Goal: Navigation & Orientation: Find specific page/section

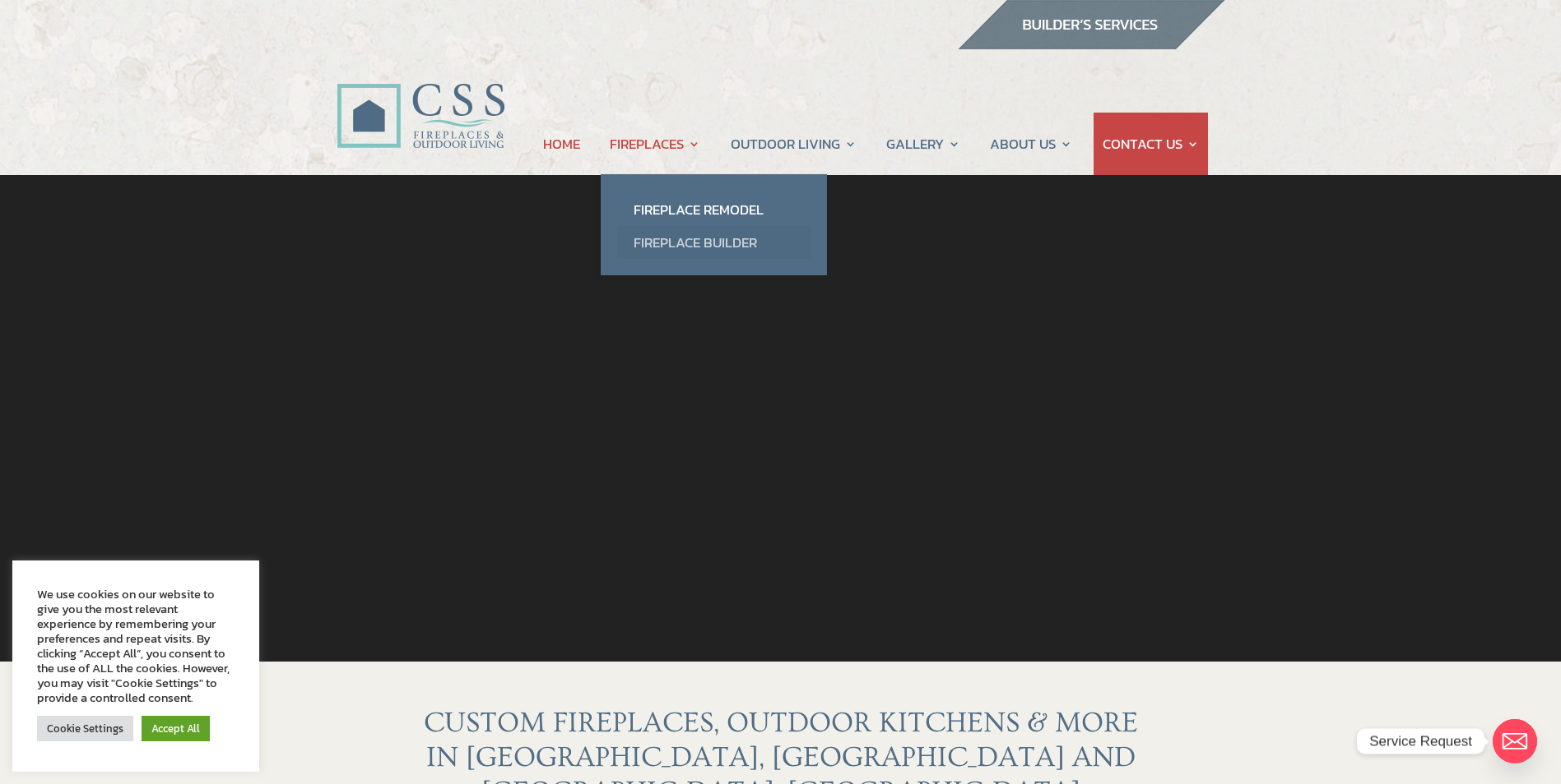
click at [681, 242] on link "Fireplace Builder" at bounding box center [714, 242] width 193 height 33
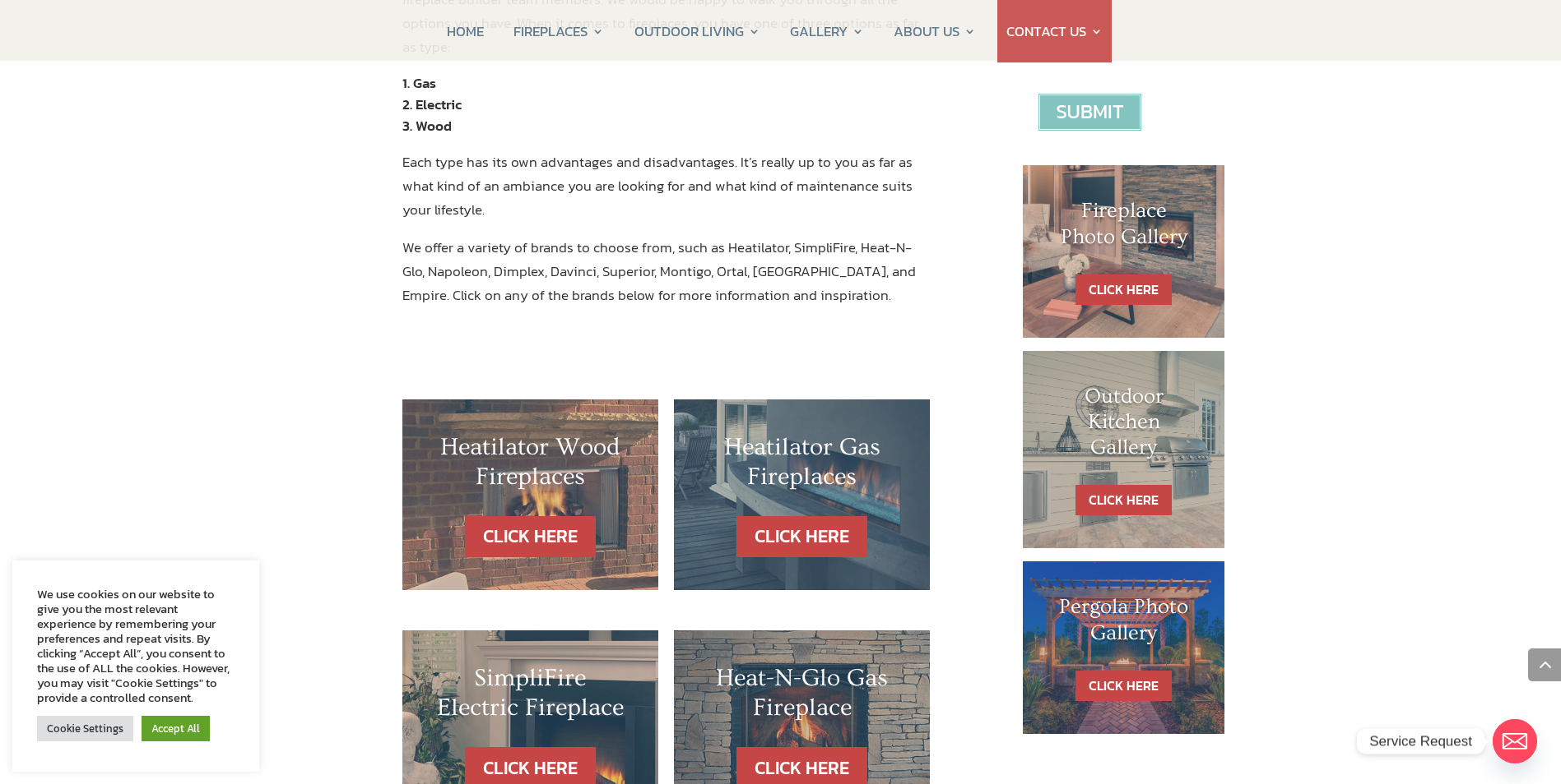
scroll to position [658, 0]
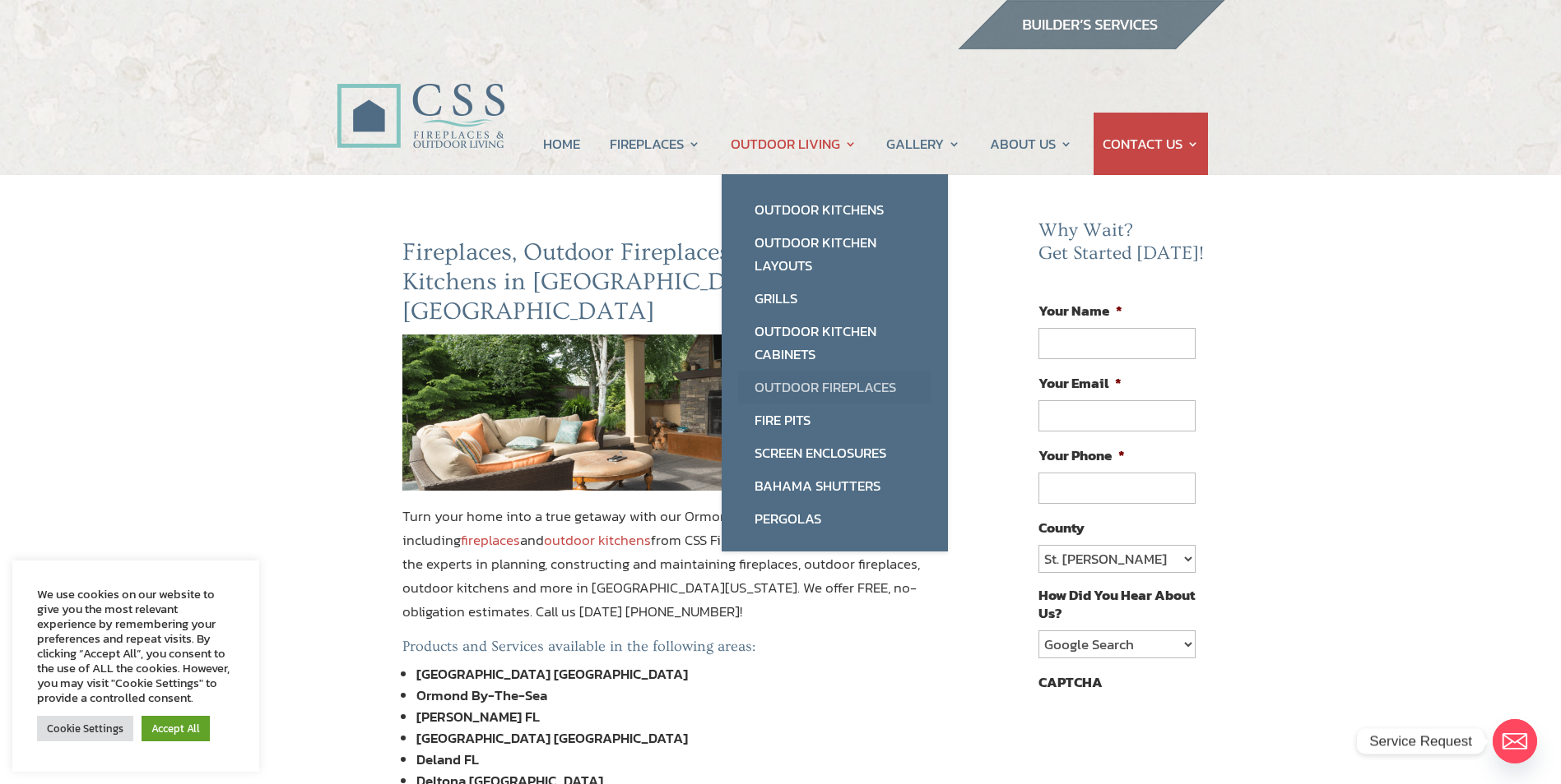
click at [794, 389] on link "Outdoor Fireplaces" at bounding box center [834, 387] width 193 height 33
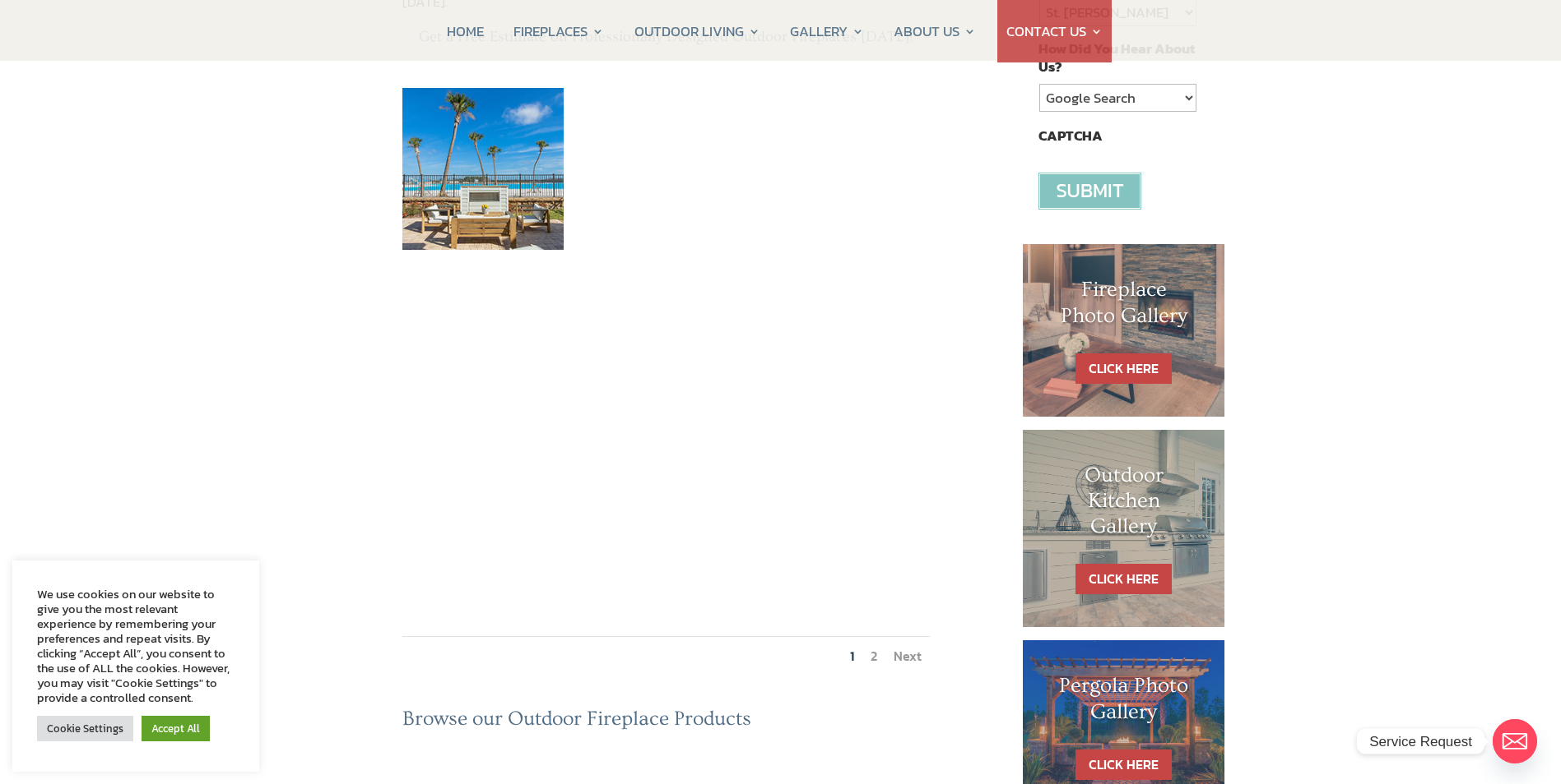
scroll to position [575, 0]
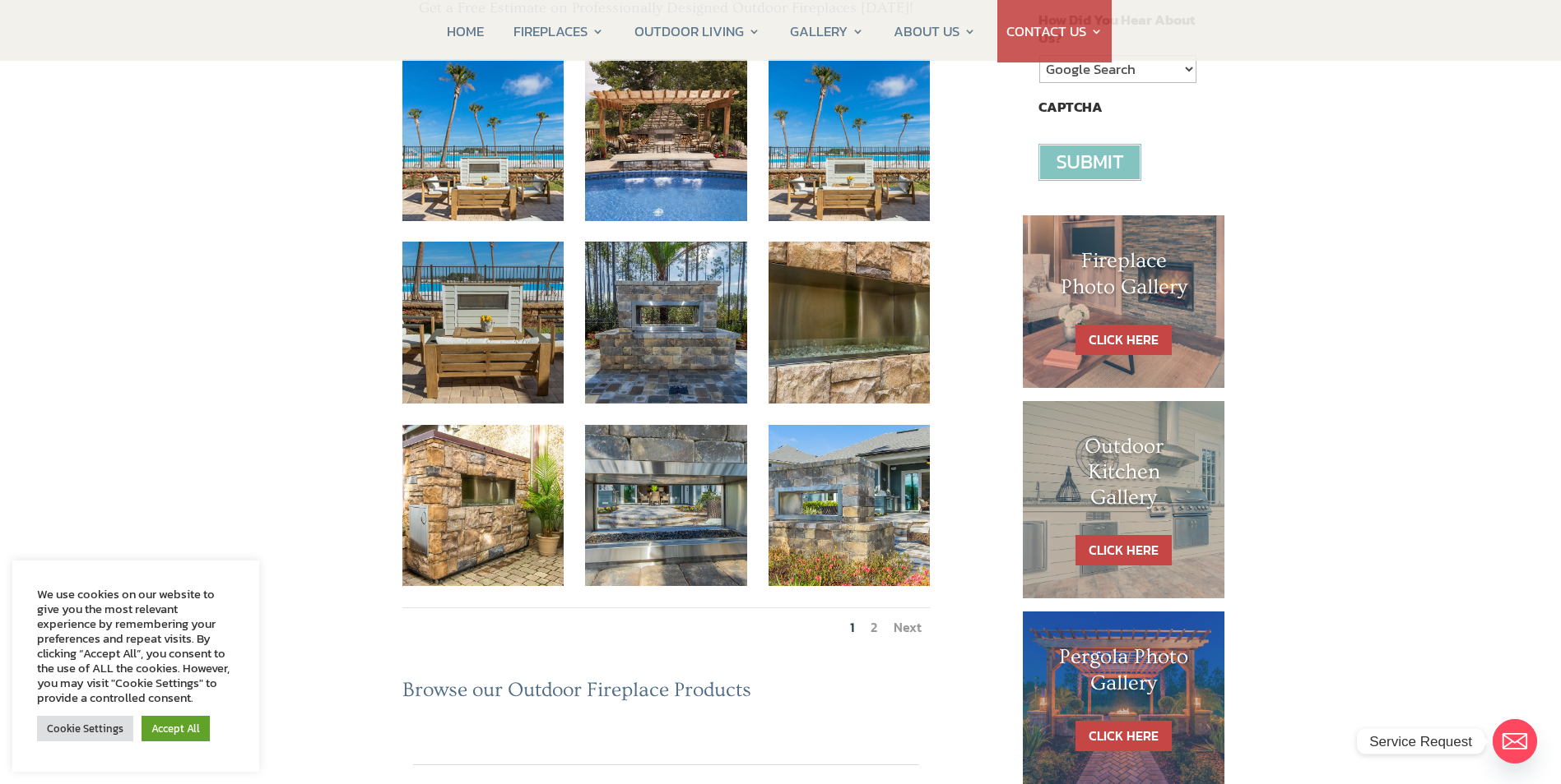
click at [871, 617] on link "2" at bounding box center [873, 627] width 7 height 20
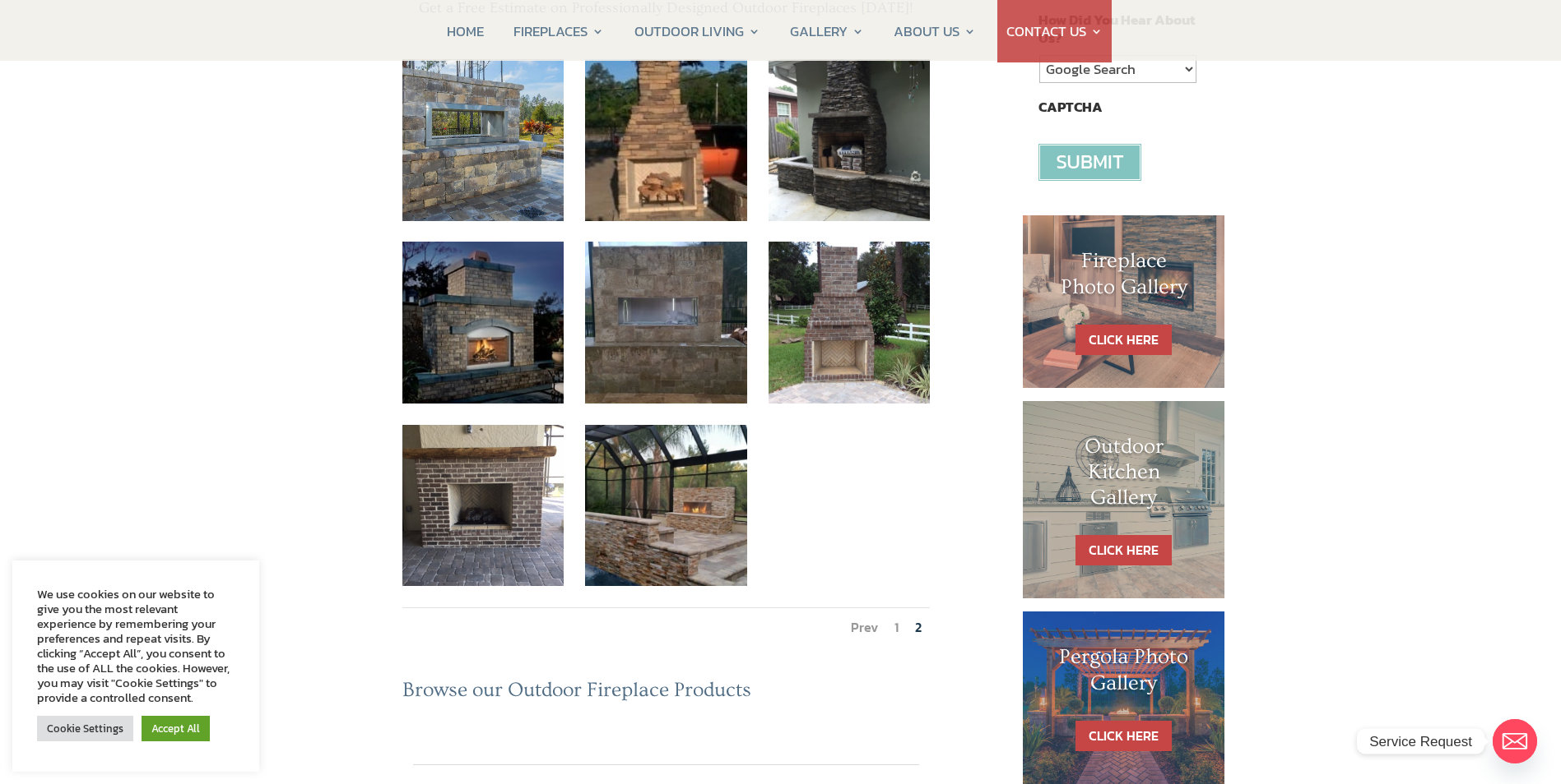
click at [893, 608] on li "1" at bounding box center [896, 627] width 21 height 38
click at [898, 617] on link "1" at bounding box center [896, 627] width 4 height 20
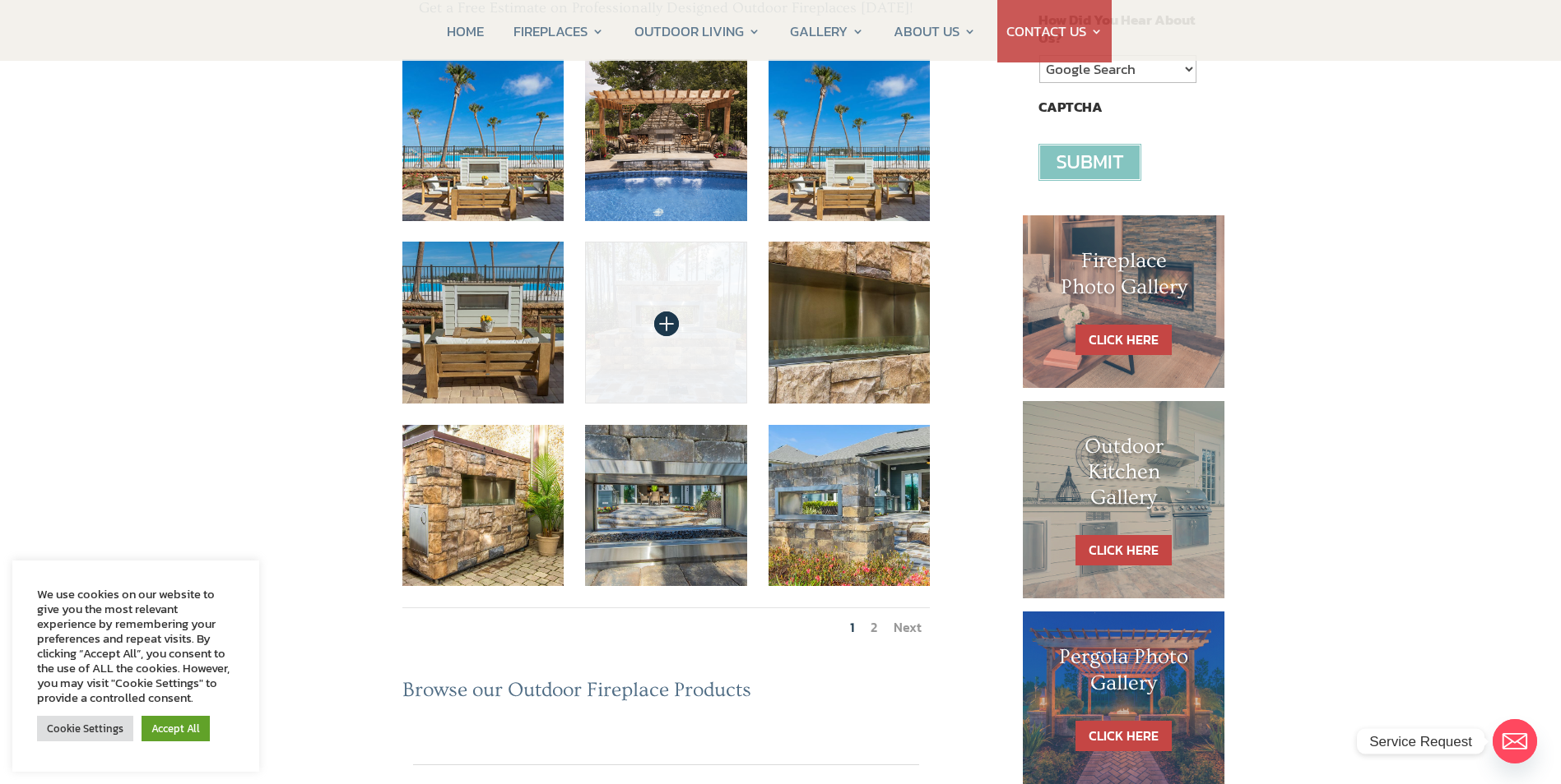
click at [727, 250] on img at bounding box center [665, 322] width 162 height 162
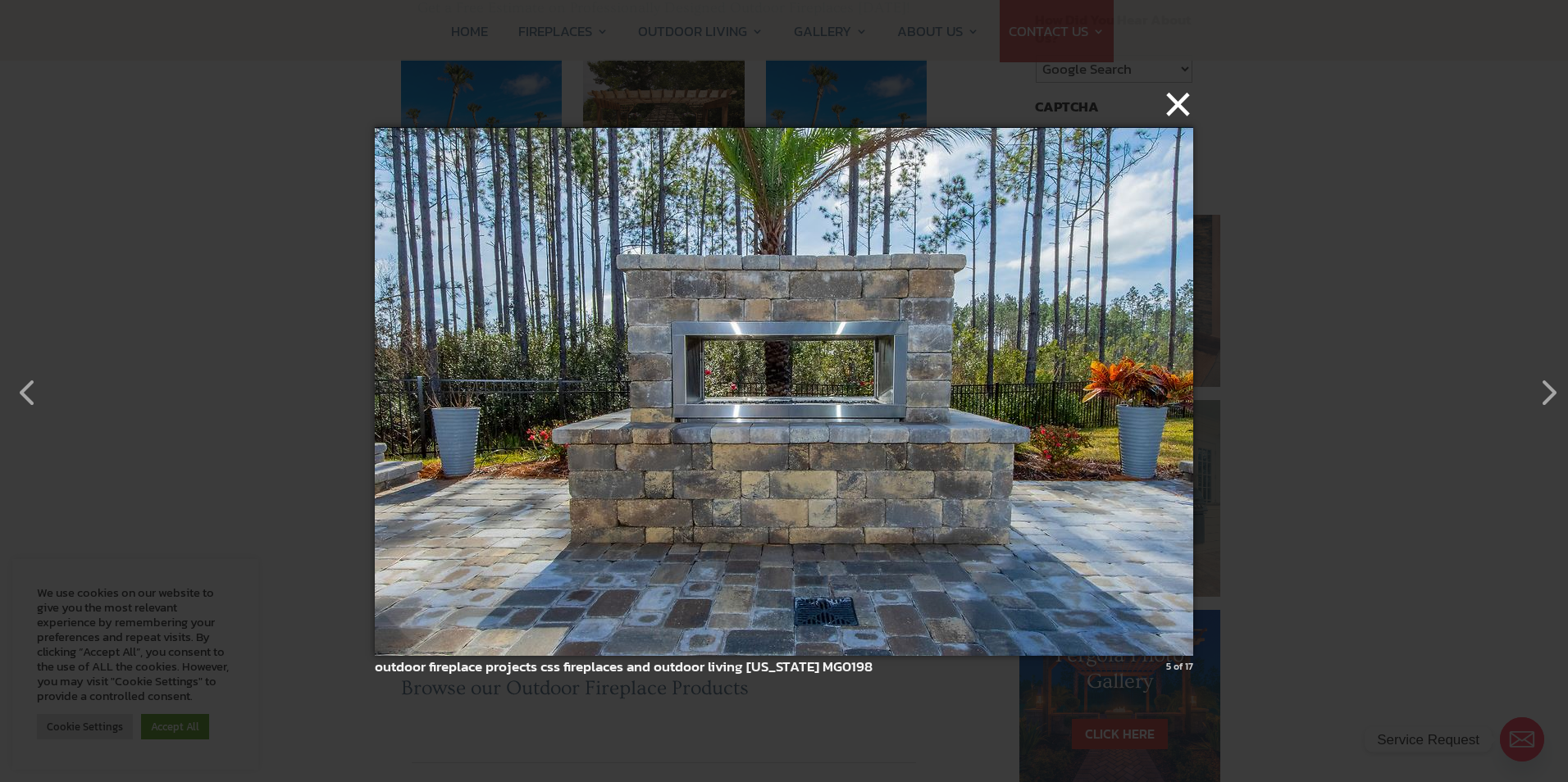
click at [1181, 109] on button "×" at bounding box center [789, 104] width 819 height 36
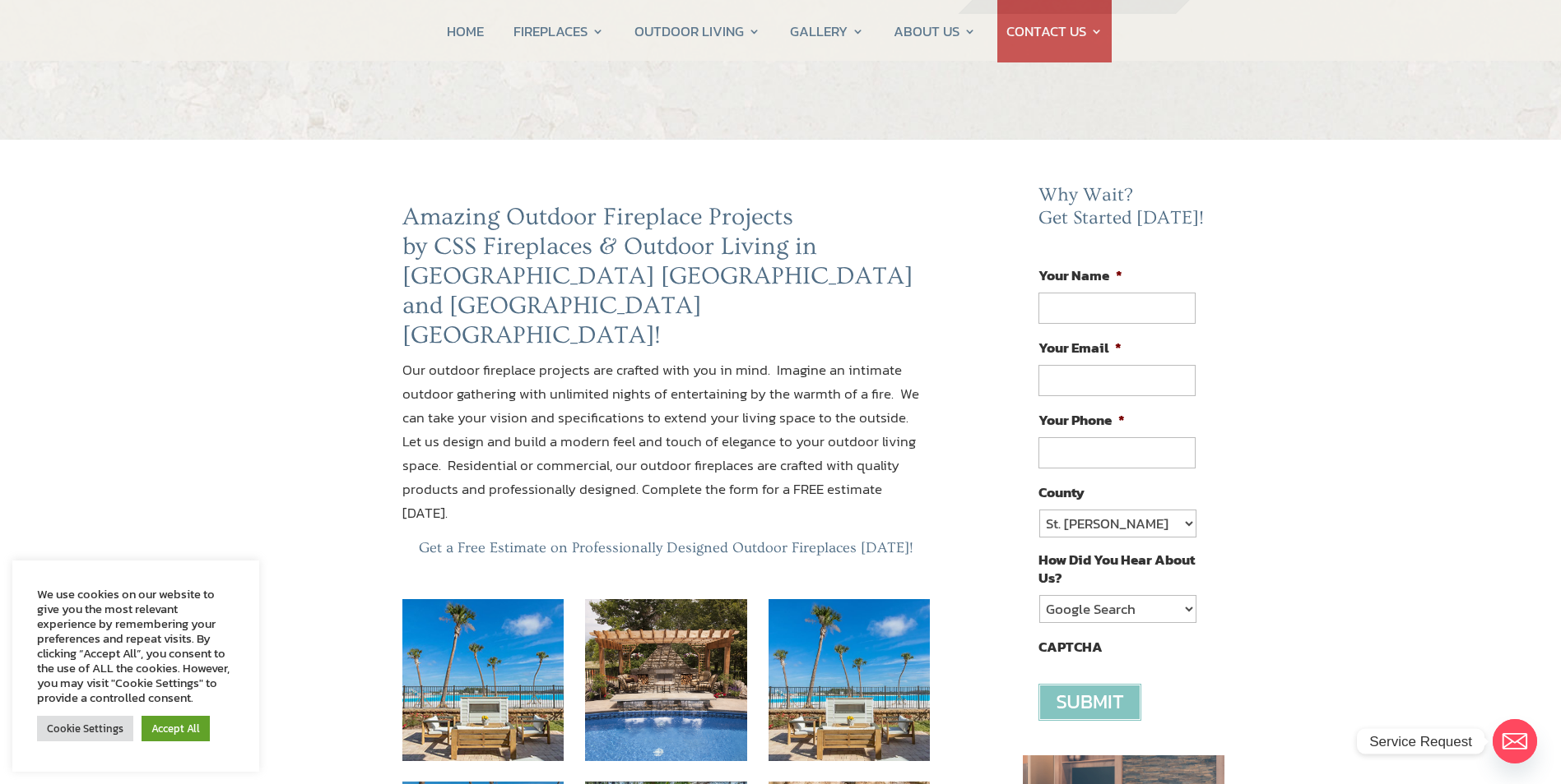
scroll to position [0, 0]
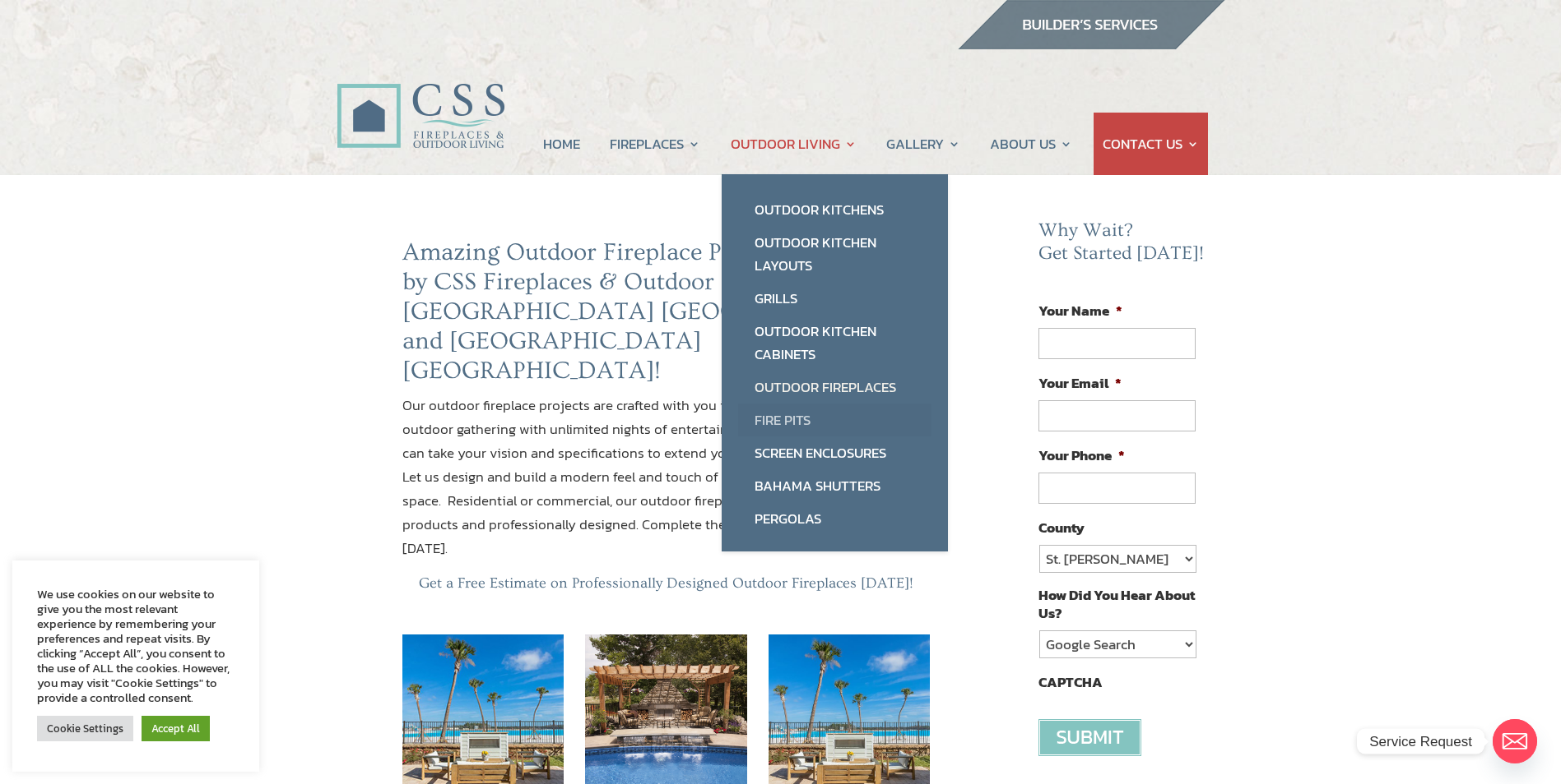
click at [784, 421] on link "Fire Pits" at bounding box center [834, 419] width 193 height 33
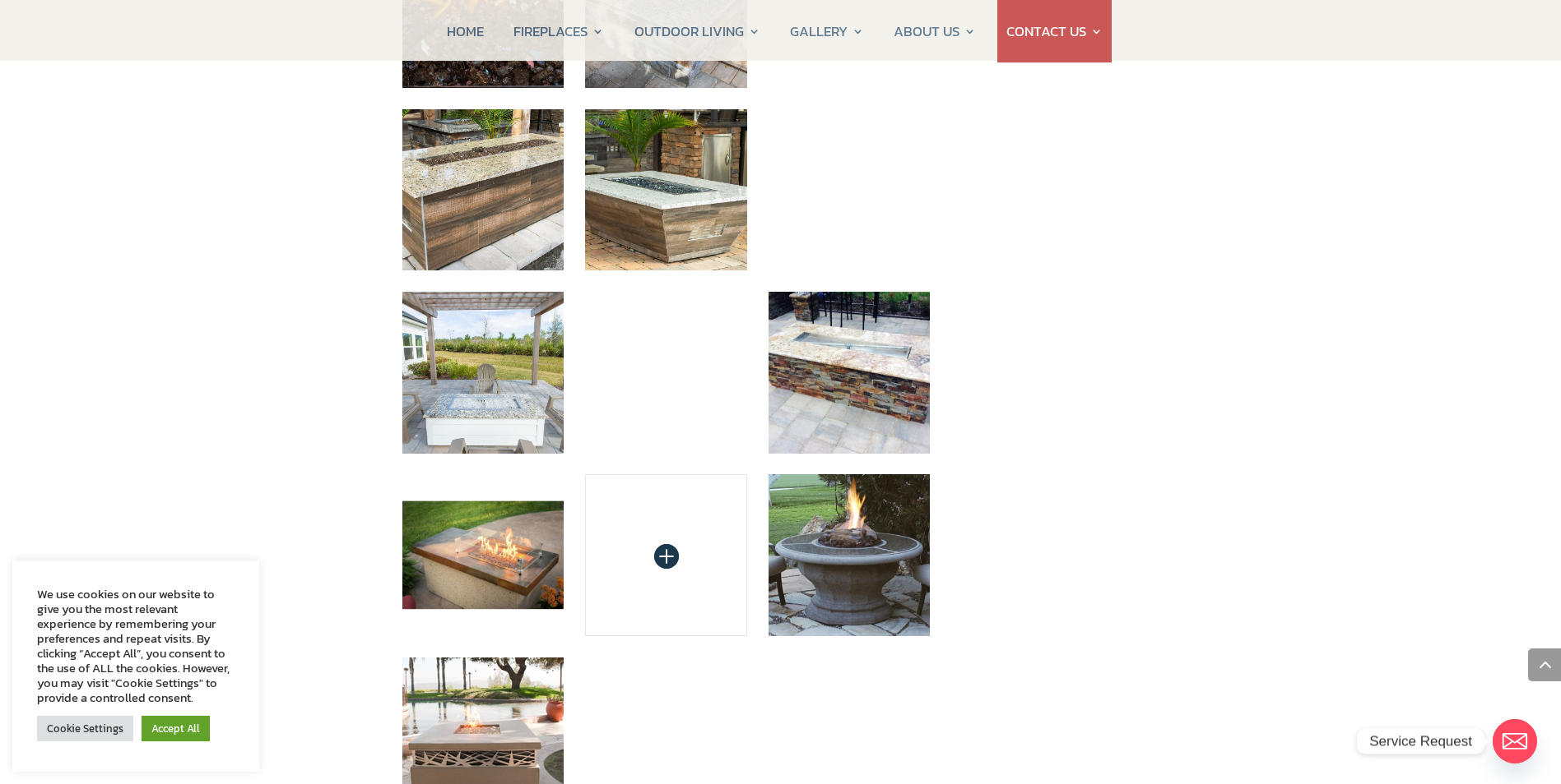
scroll to position [1645, 0]
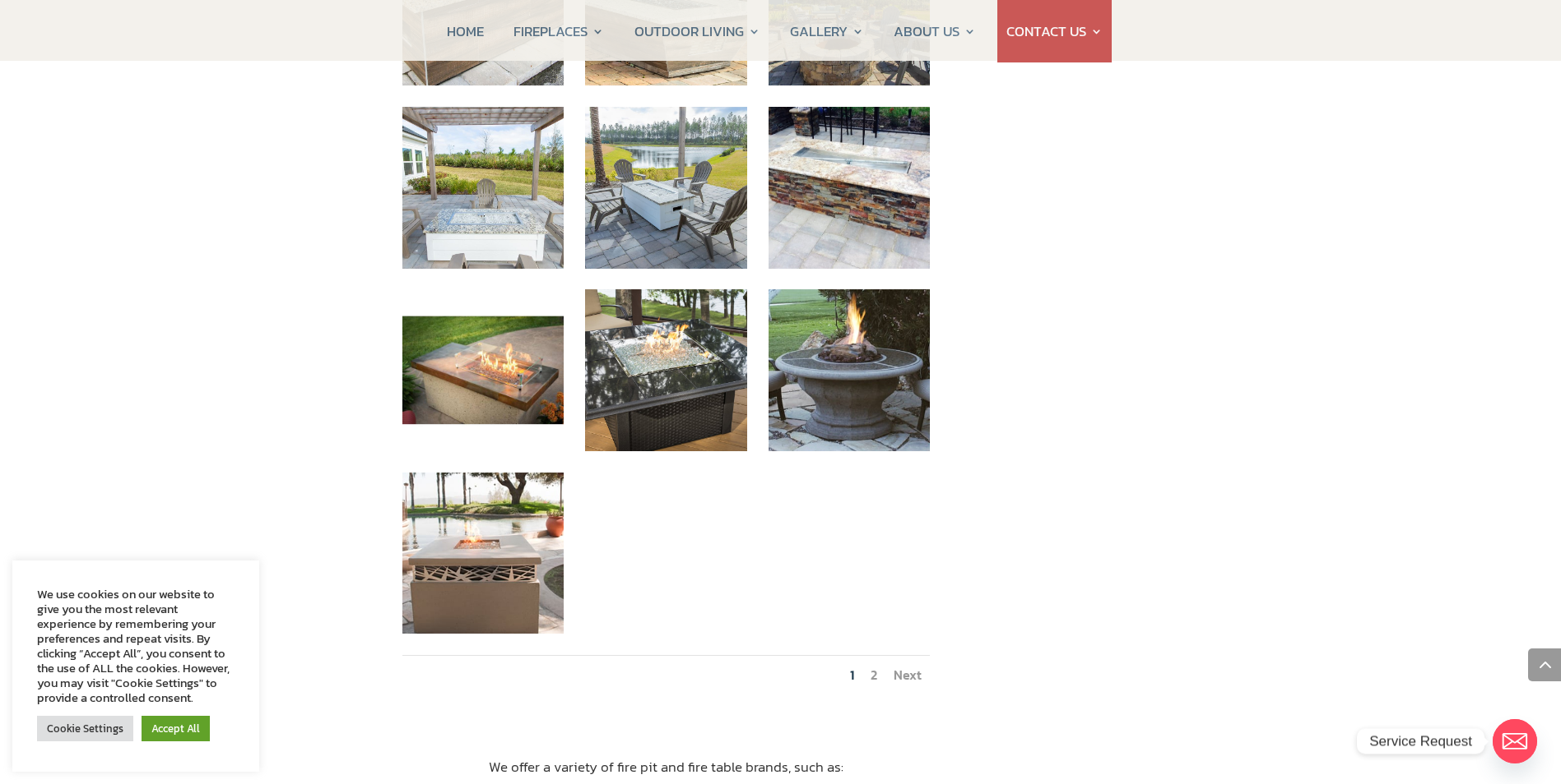
click at [875, 665] on link "2" at bounding box center [873, 675] width 7 height 20
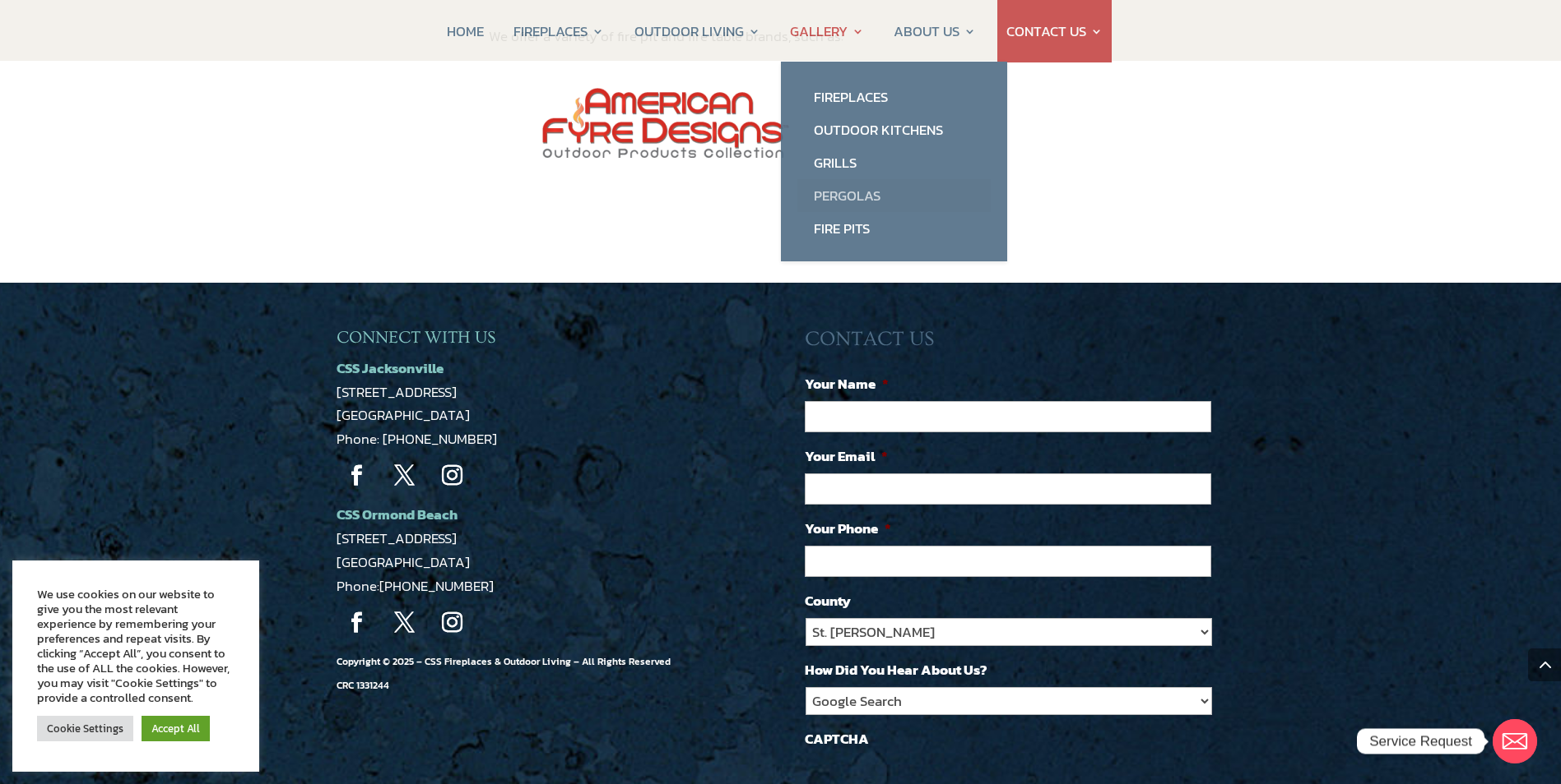
click at [847, 189] on link "Pergolas" at bounding box center [894, 195] width 193 height 33
